Goal: Find specific page/section: Find specific page/section

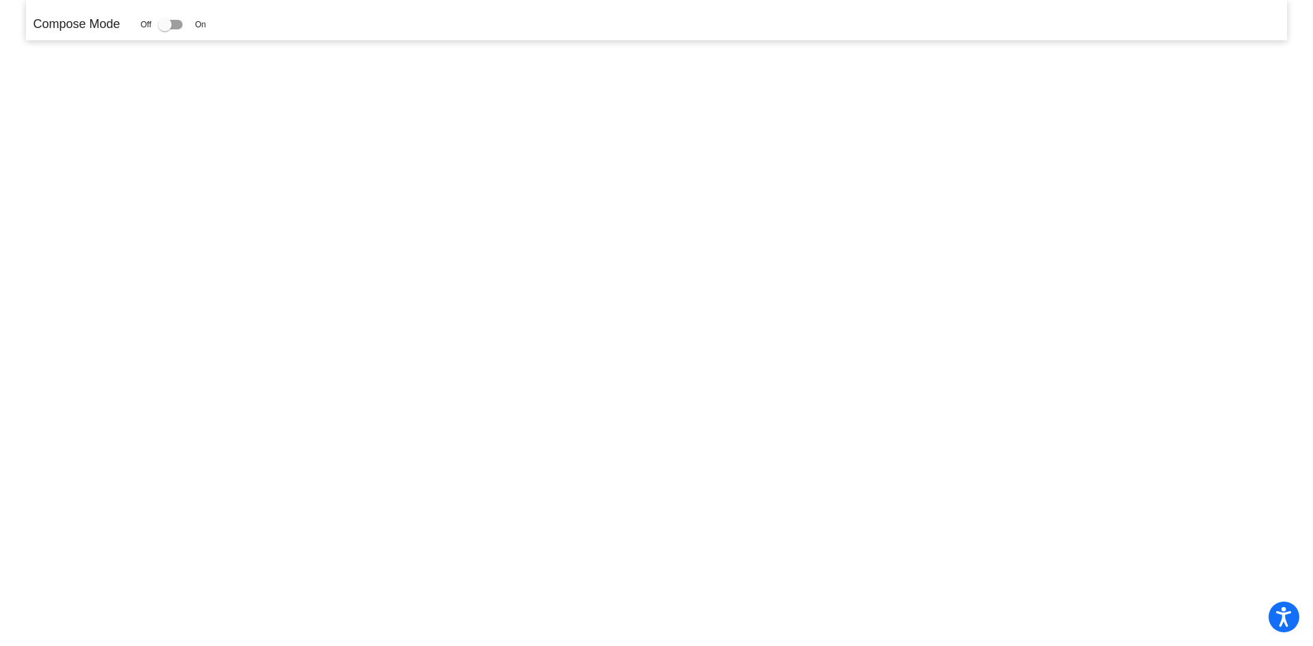
click at [96, 23] on p "Compose Mode" at bounding box center [76, 24] width 87 height 18
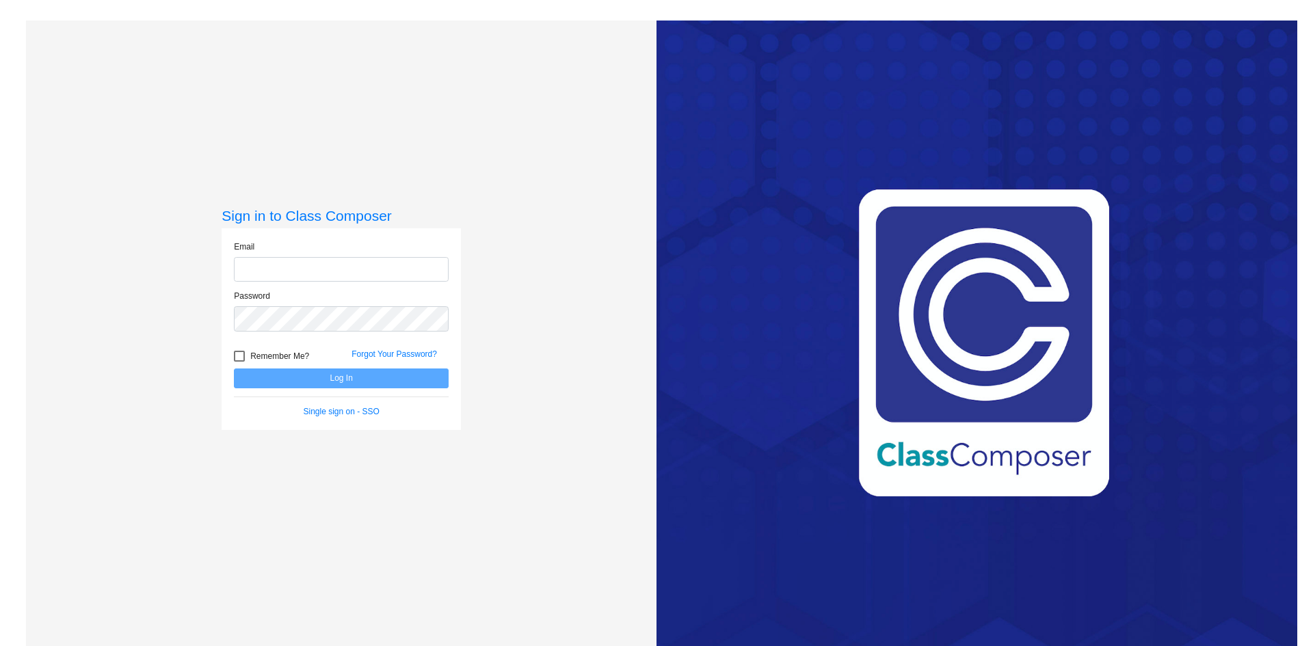
type input "[EMAIL_ADDRESS][DOMAIN_NAME]"
click at [327, 375] on button "Log In" at bounding box center [341, 379] width 215 height 20
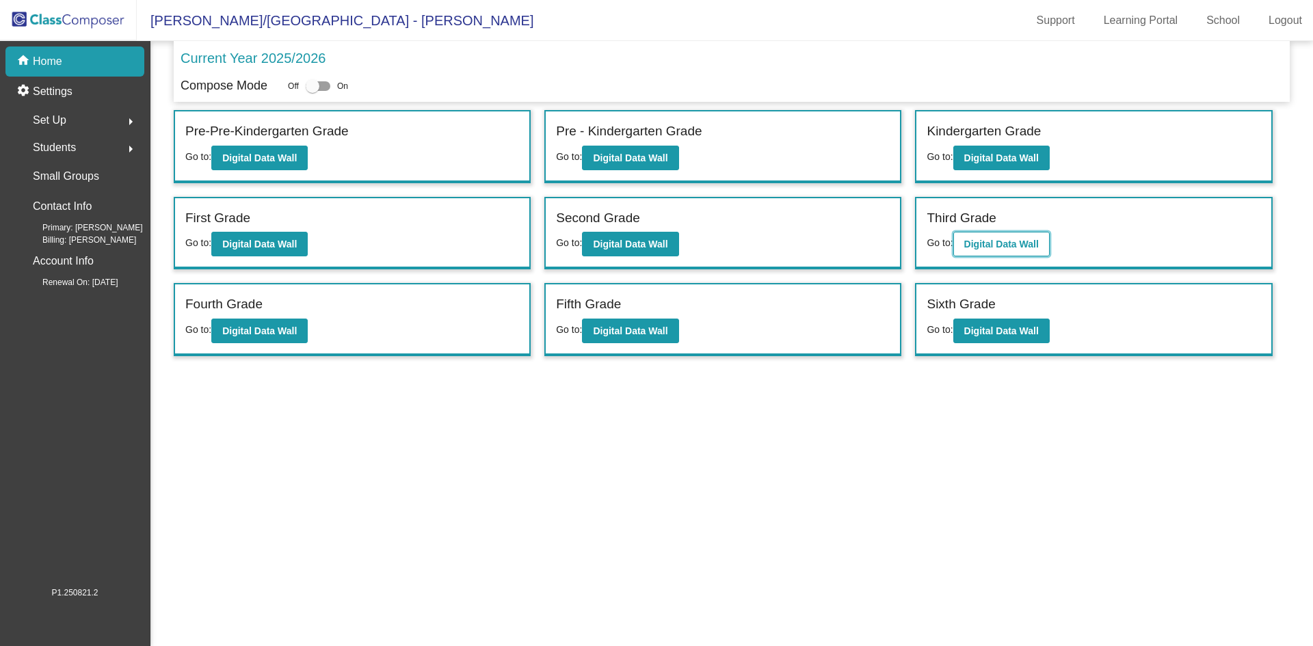
click at [991, 248] on b "Digital Data Wall" at bounding box center [1002, 244] width 75 height 11
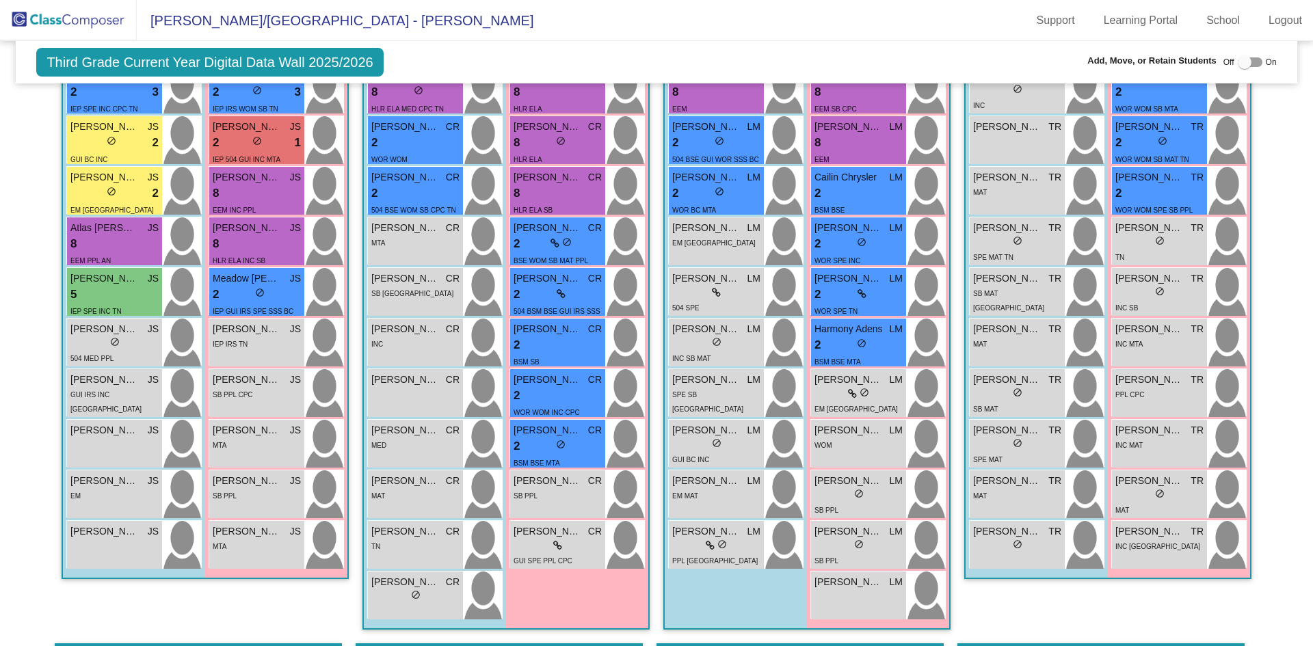
scroll to position [469, 0]
